Goal: Task Accomplishment & Management: Manage account settings

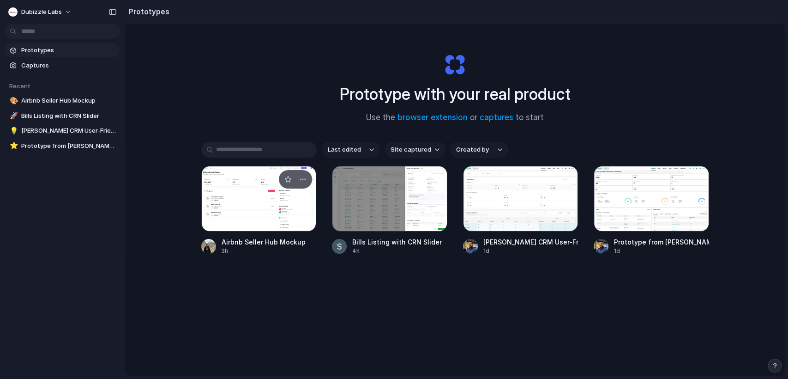
click at [210, 249] on div at bounding box center [208, 246] width 15 height 15
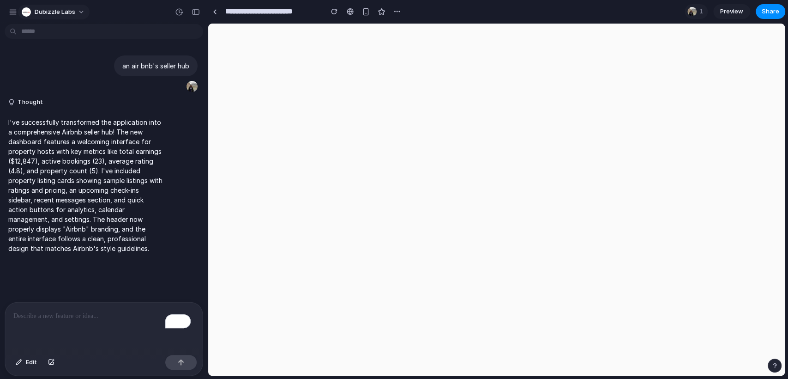
click at [18, 10] on div "Dubizzle Labs" at bounding box center [48, 12] width 81 height 15
click at [15, 10] on div "button" at bounding box center [13, 12] width 8 height 8
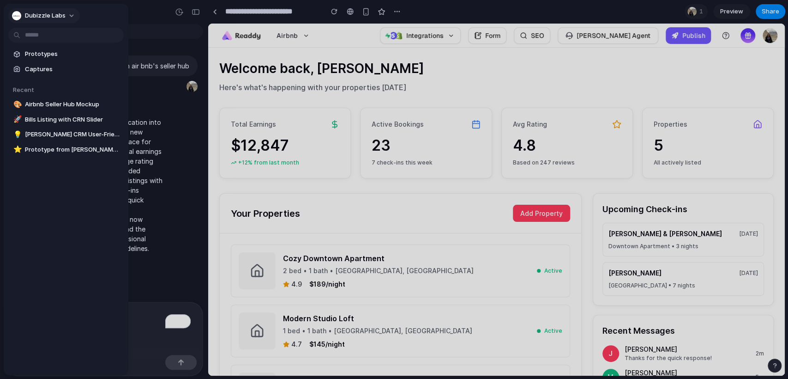
click at [30, 13] on span "Dubizzle Labs" at bounding box center [45, 15] width 41 height 9
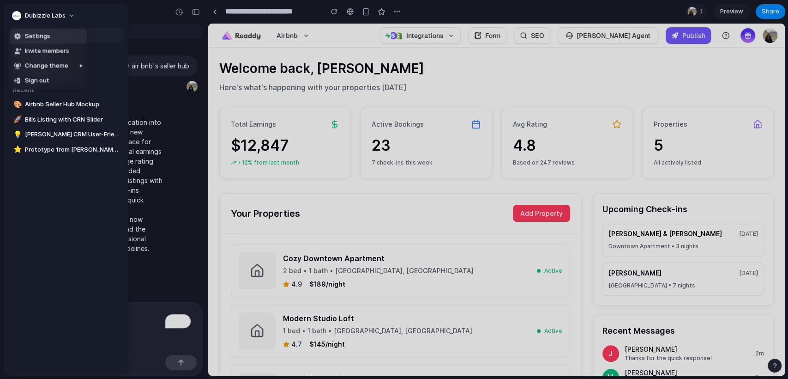
click at [36, 33] on span "Settings" at bounding box center [37, 36] width 25 height 9
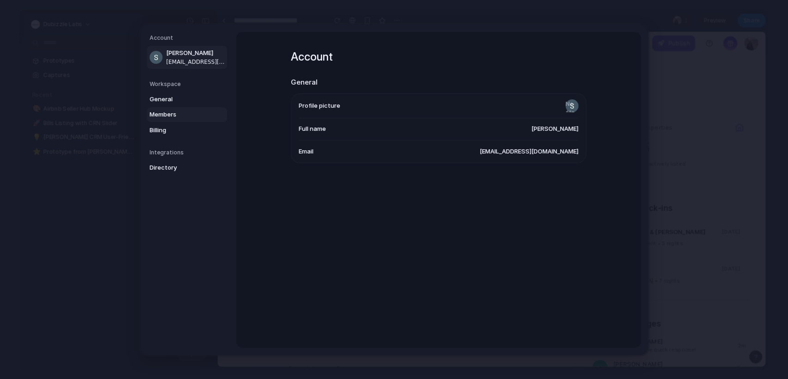
click at [160, 112] on span "Members" at bounding box center [179, 114] width 59 height 9
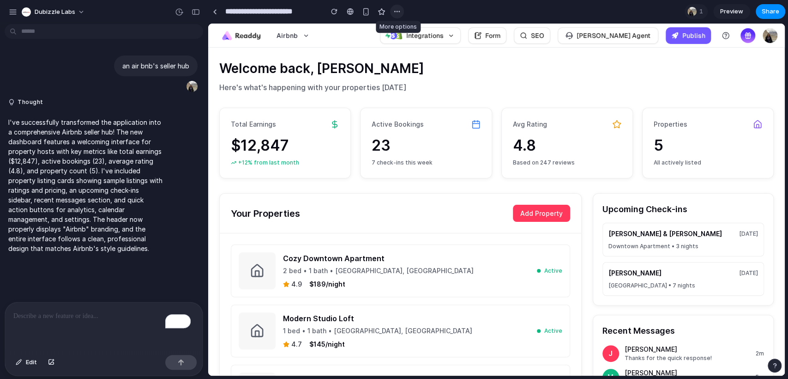
click at [398, 11] on div "button" at bounding box center [396, 11] width 7 height 7
click at [32, 12] on div "Duplicate Delete" at bounding box center [394, 189] width 788 height 379
click at [15, 12] on div "button" at bounding box center [13, 12] width 8 height 8
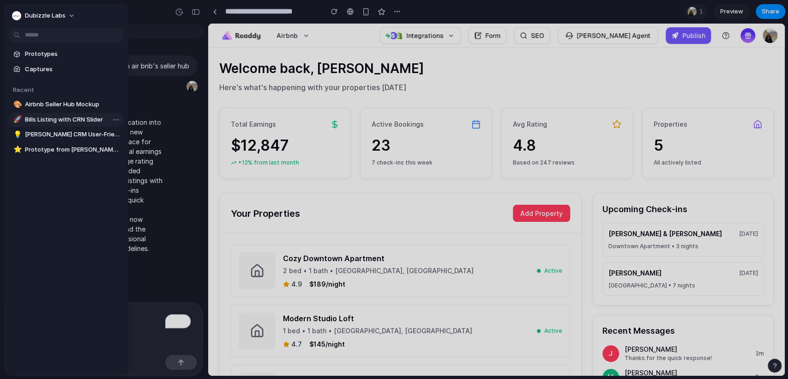
click at [48, 118] on span "Bills Listing with CRN Slider" at bounding box center [72, 119] width 95 height 9
type input "**********"
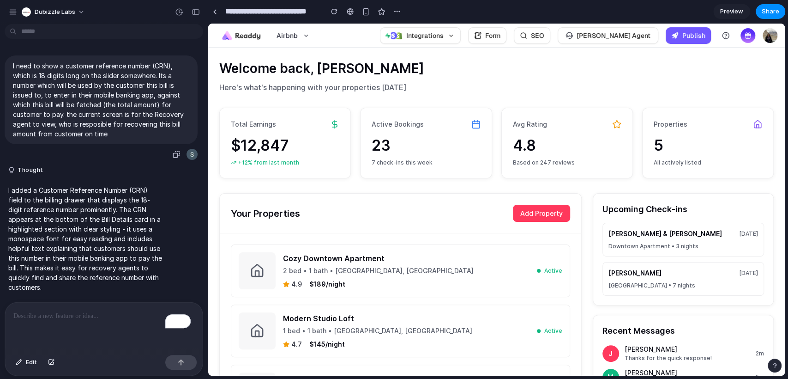
scroll to position [3, 0]
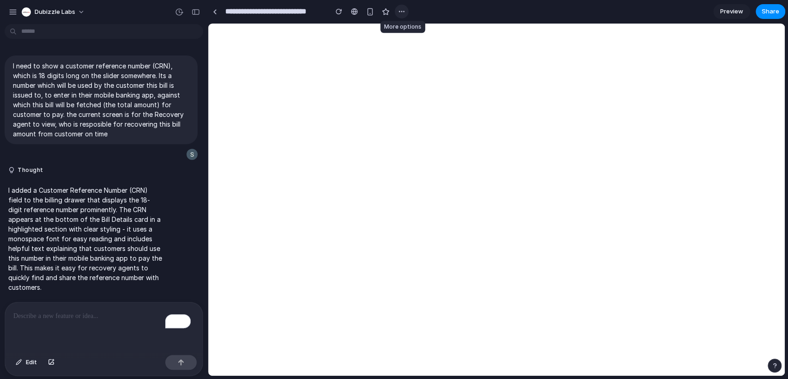
click at [399, 15] on div "button" at bounding box center [401, 11] width 7 height 7
click at [443, 9] on div "Duplicate Delete" at bounding box center [394, 189] width 788 height 379
click at [141, 97] on p "I need to show a customer reference number (CRN), which is 18 digits long on th…" at bounding box center [101, 100] width 176 height 78
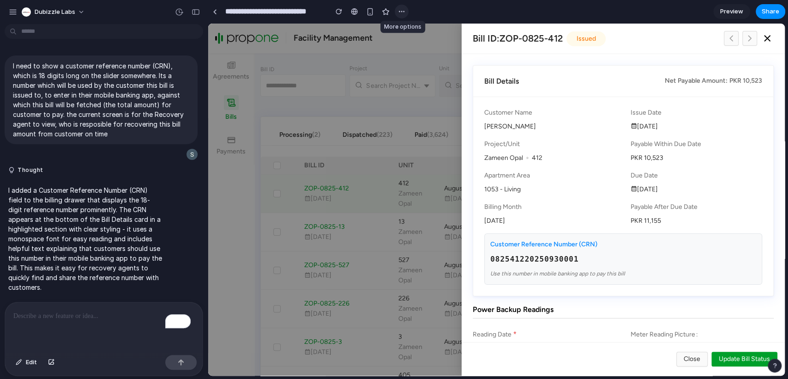
click at [407, 13] on button "button" at bounding box center [402, 12] width 14 height 14
click at [599, 284] on div "Duplicate Delete" at bounding box center [394, 189] width 788 height 379
click at [404, 12] on div "button" at bounding box center [401, 11] width 7 height 7
click at [277, 160] on div "Duplicate Delete" at bounding box center [394, 189] width 788 height 379
click at [399, 12] on div "button" at bounding box center [401, 11] width 7 height 7
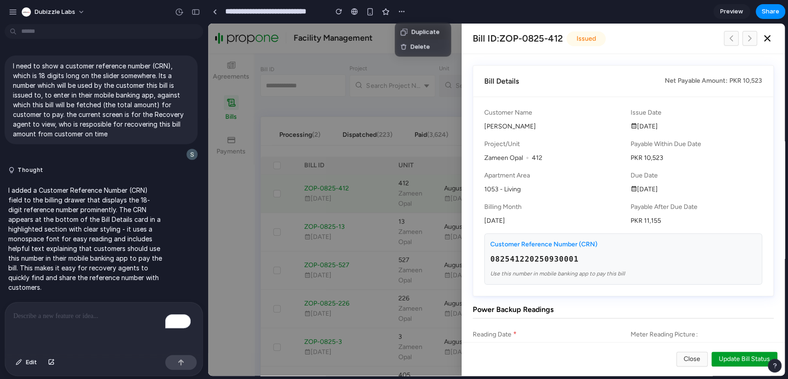
click at [416, 45] on span "Delete" at bounding box center [419, 46] width 19 height 9
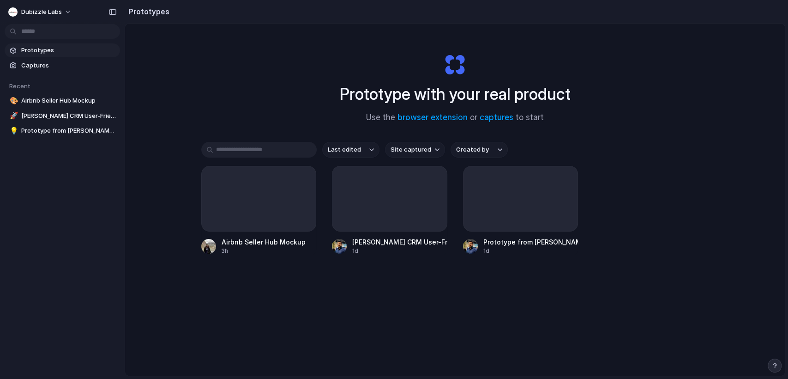
click at [46, 222] on div "Prototypes Captures Recent 🎨 Airbnb Seller Hub Mockup 🚀 [PERSON_NAME] CRM User-…" at bounding box center [62, 129] width 125 height 259
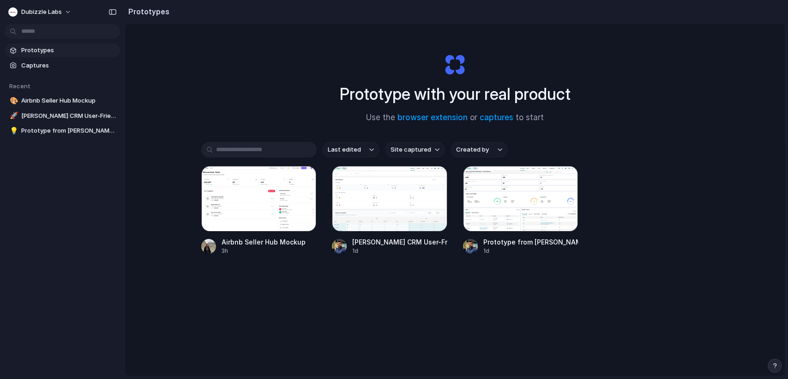
click at [141, 11] on h2 "Prototypes" at bounding box center [147, 11] width 45 height 11
click at [777, 362] on div "button" at bounding box center [775, 365] width 6 height 6
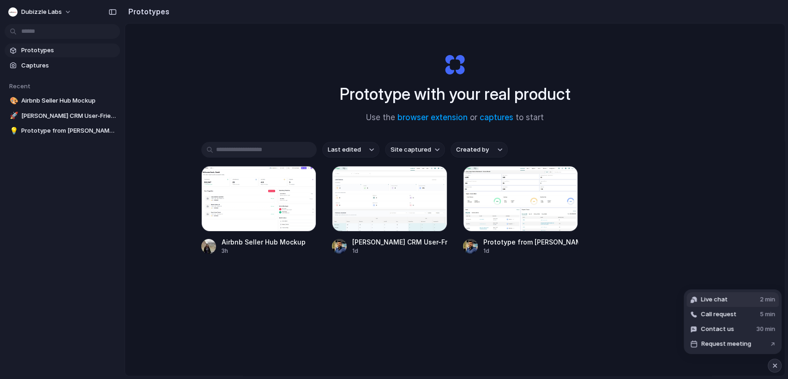
click at [728, 302] on button "Live chat 2 min" at bounding box center [733, 299] width 92 height 15
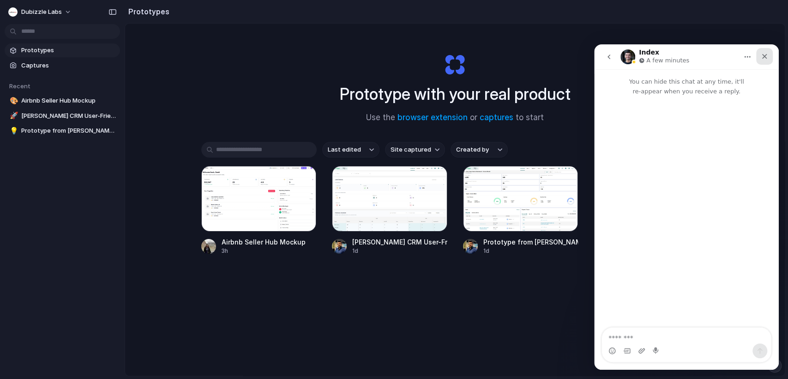
click at [764, 59] on icon "Close" at bounding box center [764, 56] width 7 height 7
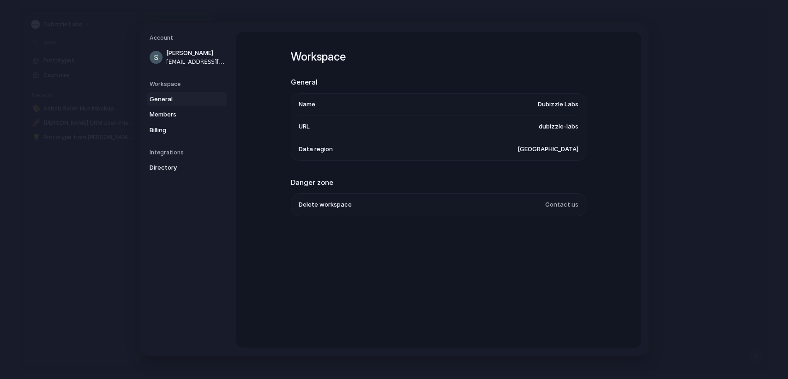
scroll to position [182, 0]
click at [514, 263] on div "Workspace General Name Dubizzle Labs URL dubizzle-labs Data region United State…" at bounding box center [438, 189] width 404 height 315
